Goal: Task Accomplishment & Management: Manage account settings

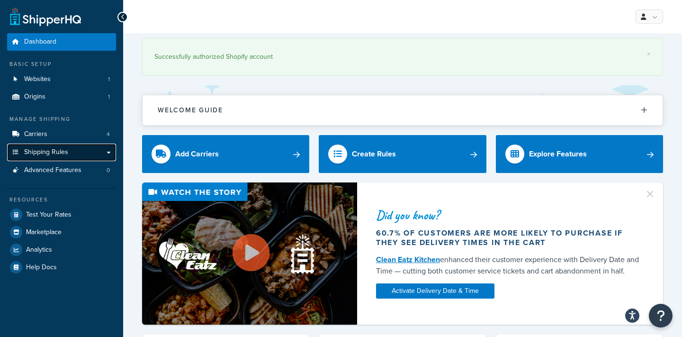
click at [62, 151] on span "Shipping Rules" at bounding box center [46, 152] width 44 height 8
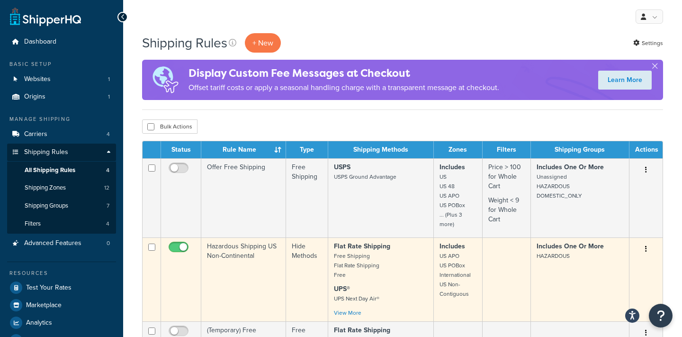
click at [254, 255] on td "Hazardous Shipping US Non-Continental" at bounding box center [243, 279] width 85 height 84
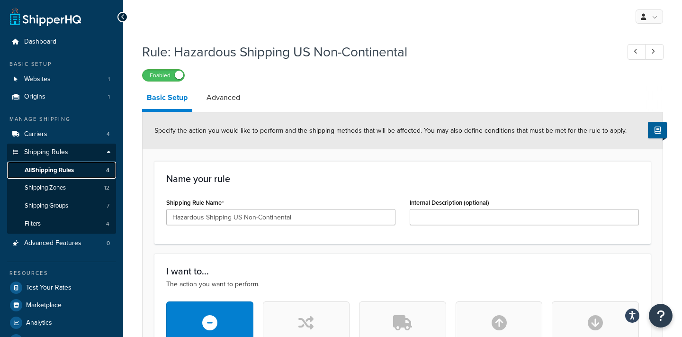
click at [62, 169] on span "All Shipping Rules" at bounding box center [49, 170] width 49 height 8
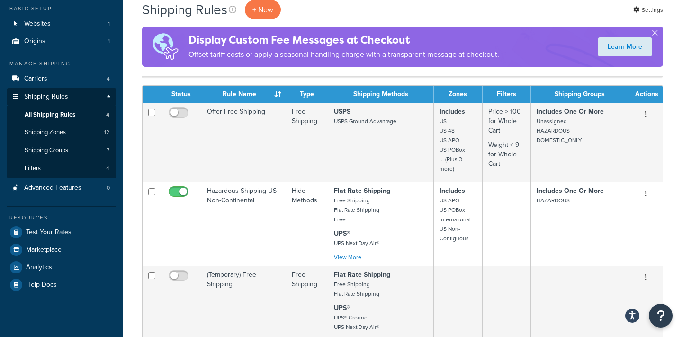
scroll to position [56, 0]
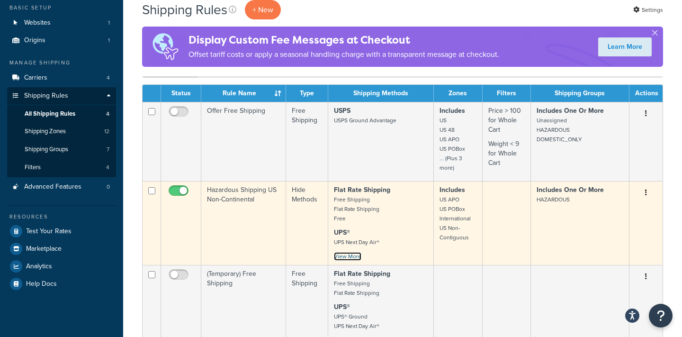
click at [355, 257] on link "View More" at bounding box center [347, 256] width 27 height 9
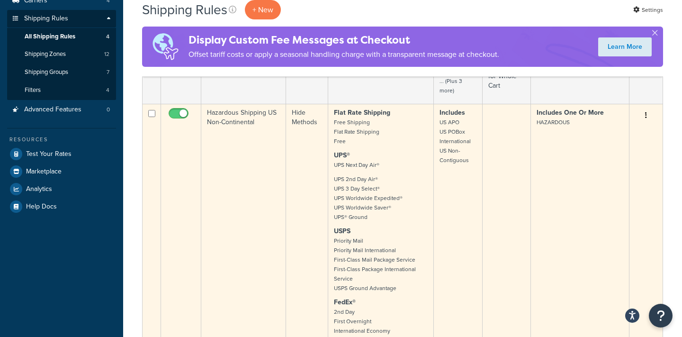
scroll to position [140, 0]
